Goal: Register for event/course

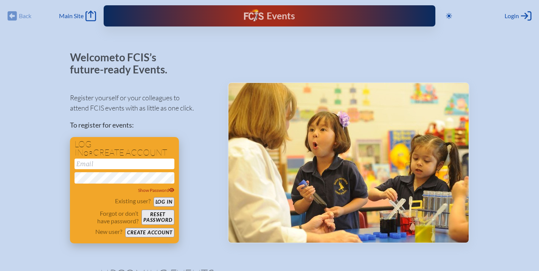
click at [121, 166] on input "email" at bounding box center [125, 163] width 100 height 11
type input "[EMAIL_ADDRESS][DOMAIN_NAME]"
click at [161, 202] on button "Log in" at bounding box center [164, 201] width 21 height 9
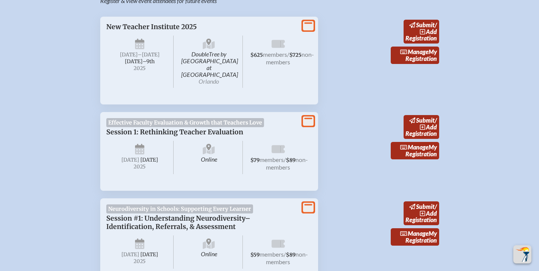
scroll to position [286, 0]
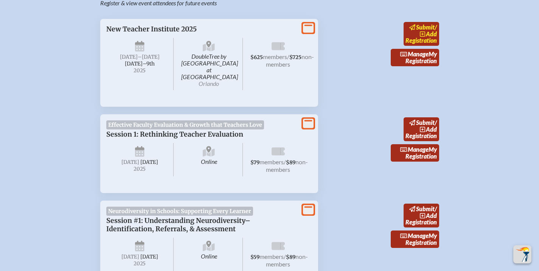
click at [408, 42] on link "submit / add Registration" at bounding box center [422, 34] width 36 height 24
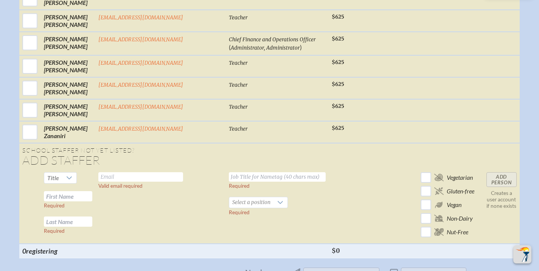
scroll to position [1387, 0]
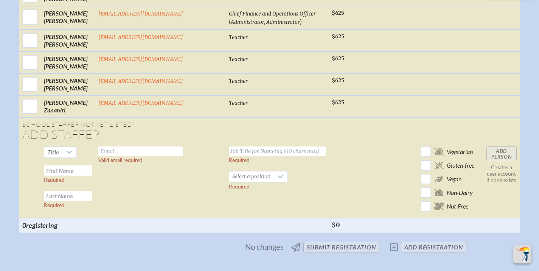
click at [118, 146] on input "text" at bounding box center [140, 150] width 85 height 9
type input "[EMAIL_ADDRESS][DOMAIN_NAME]"
click at [254, 146] on input "text" at bounding box center [277, 150] width 97 height 9
click at [80, 165] on input "text" at bounding box center [68, 170] width 48 height 10
type input "Devin"
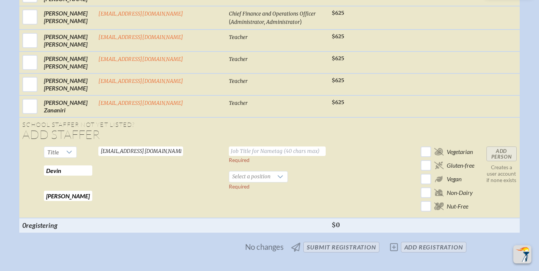
type input "[PERSON_NAME]"
click at [233, 168] on td "Required Select a position Required" at bounding box center [277, 180] width 103 height 75
click at [231, 171] on span "Select a position" at bounding box center [251, 176] width 44 height 11
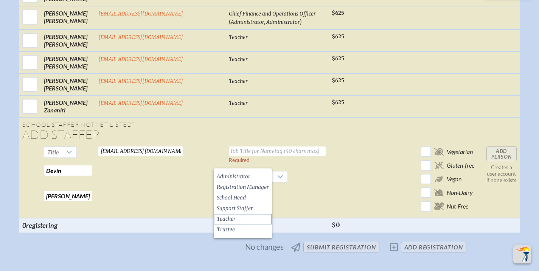
click at [230, 218] on span "Teacher" at bounding box center [226, 219] width 19 height 8
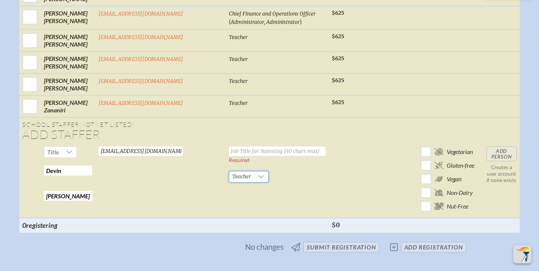
click at [246, 146] on input "text" at bounding box center [277, 150] width 97 height 9
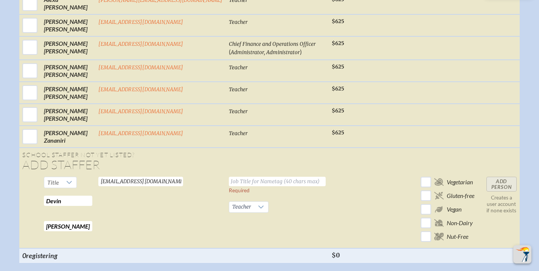
scroll to position [1352, 0]
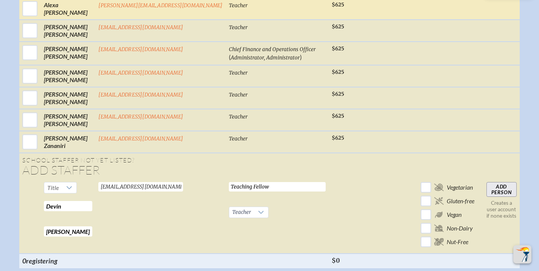
type input "Teaching Fellow"
